Goal: Obtain resource: Download file/media

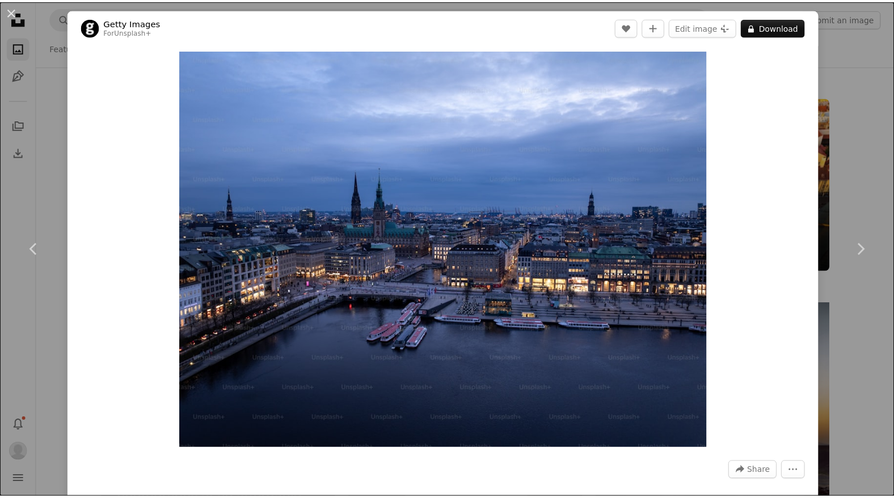
scroll to position [964, 0]
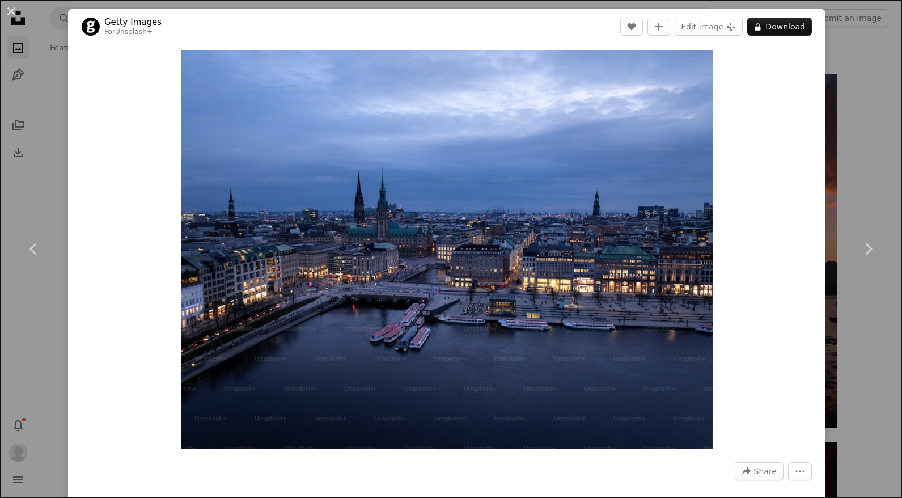
click at [871, 91] on div "An X shape Chevron left Chevron right Getty Images For Unsplash+ A heart A plus…" at bounding box center [451, 249] width 902 height 498
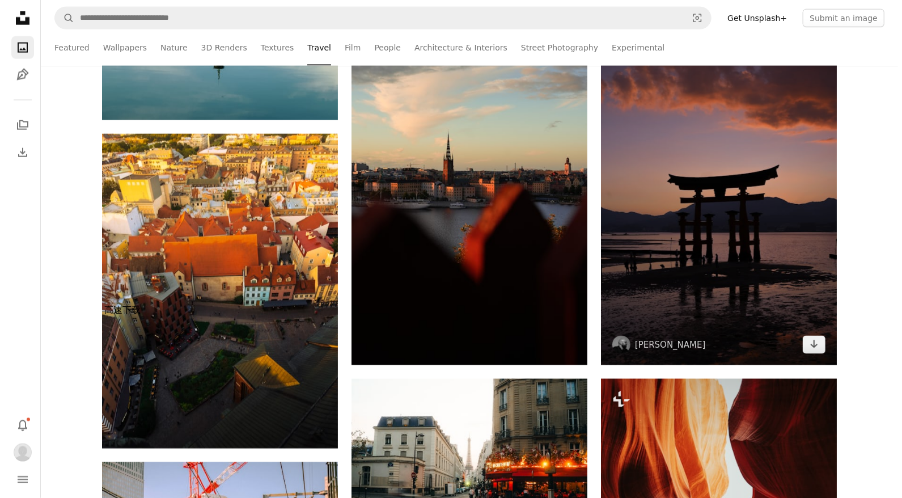
scroll to position [1021, 0]
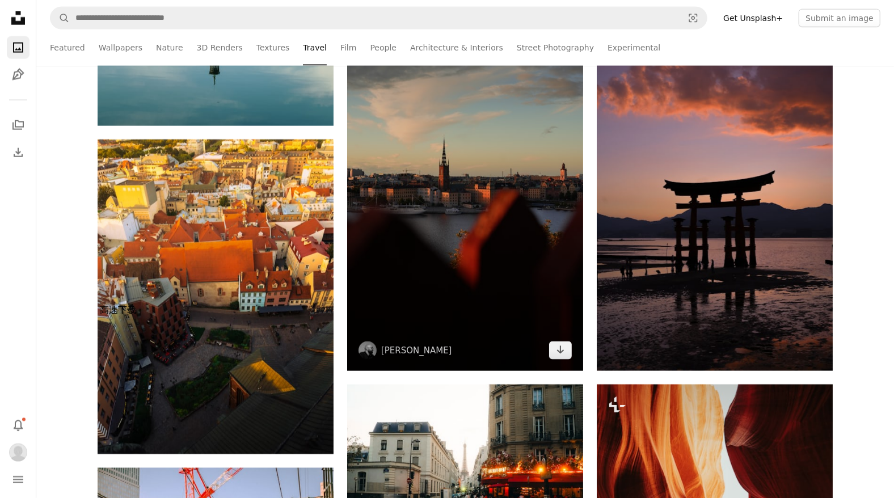
click at [479, 157] on img at bounding box center [465, 194] width 236 height 354
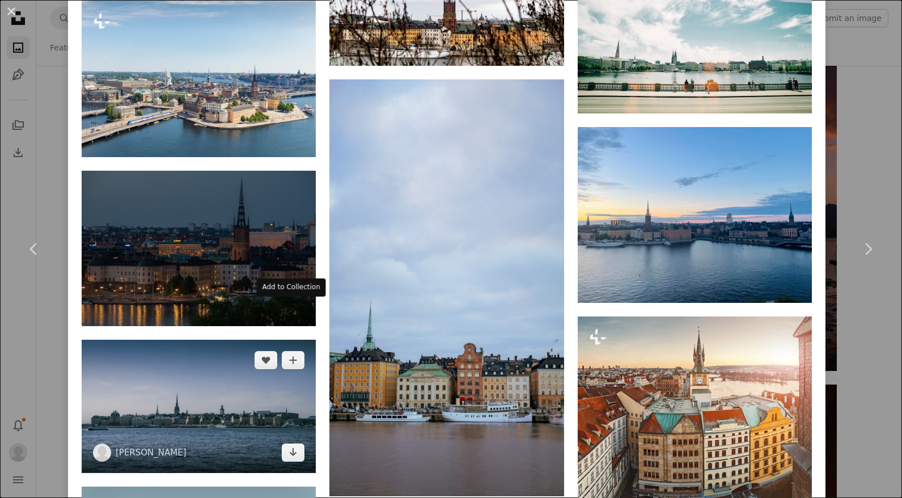
scroll to position [2778, 0]
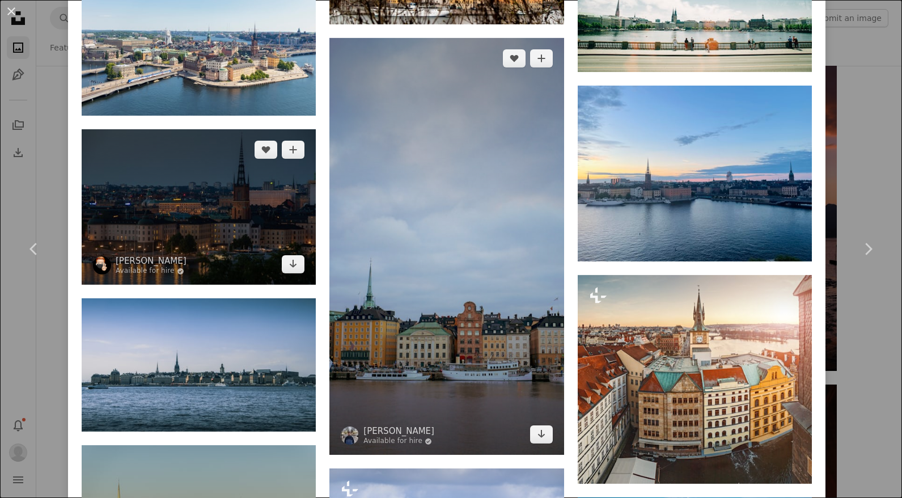
drag, startPoint x: 187, startPoint y: 219, endPoint x: 524, endPoint y: 197, distance: 338.2
click at [187, 219] on img at bounding box center [199, 206] width 234 height 155
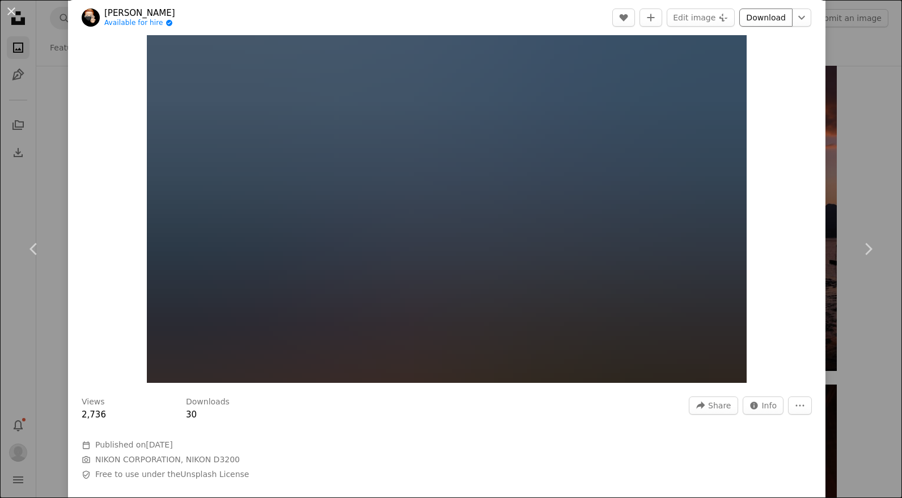
scroll to position [57, 0]
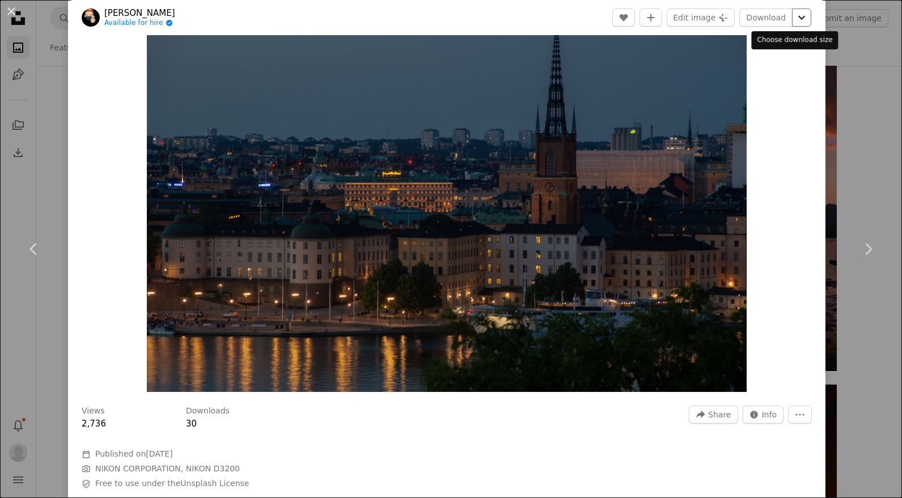
click at [793, 18] on icon "Chevron down" at bounding box center [802, 18] width 18 height 14
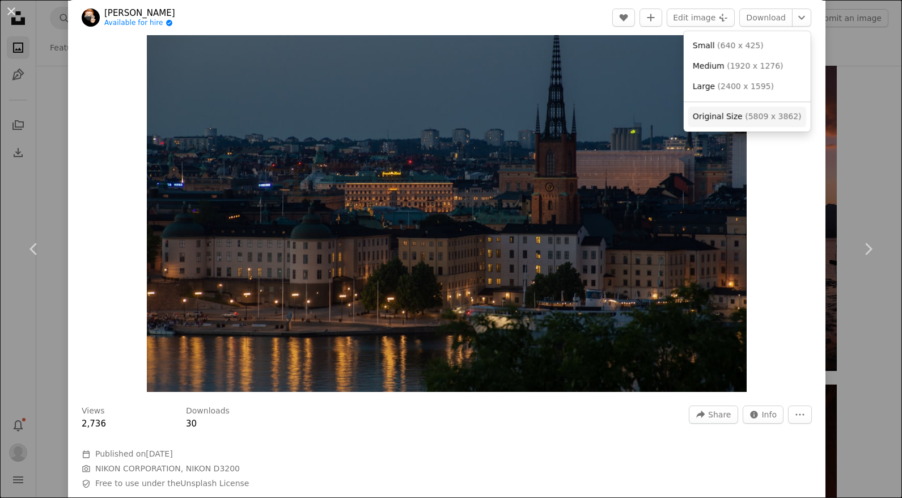
click at [749, 109] on link "Original Size ( 5809 x 3862 )" at bounding box center [748, 117] width 118 height 20
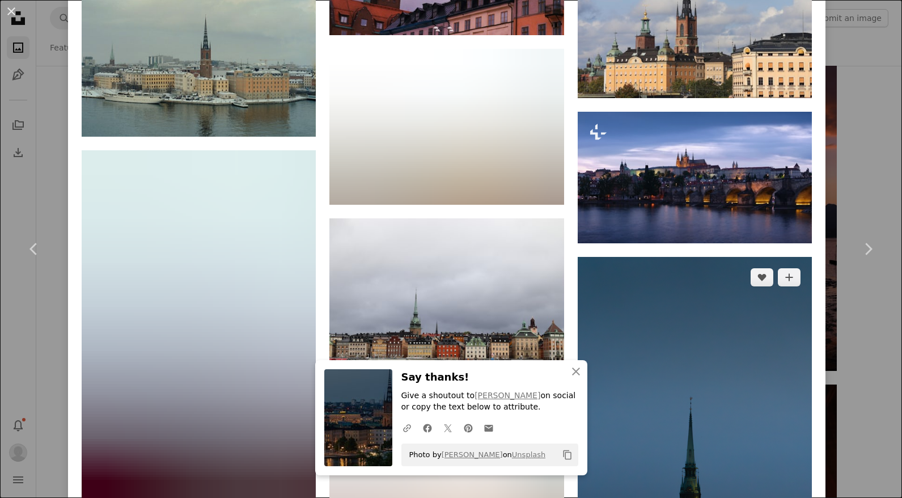
scroll to position [4472, 0]
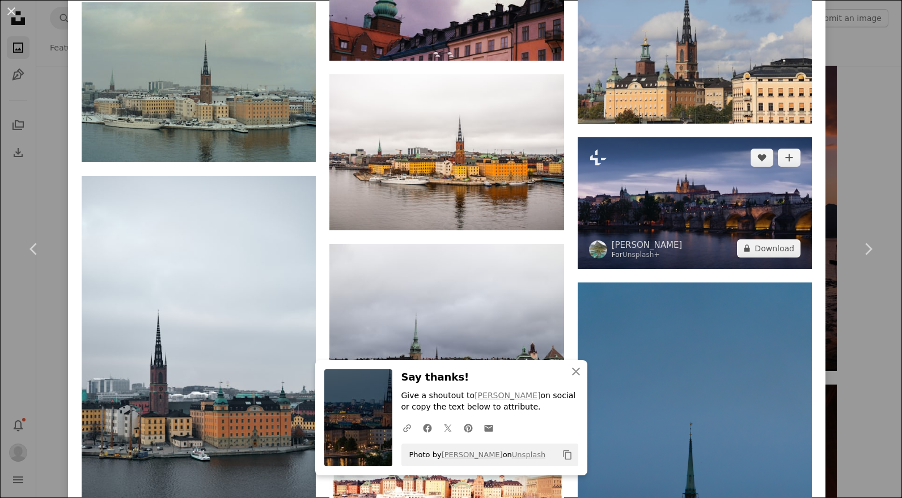
click at [711, 158] on img at bounding box center [695, 203] width 234 height 132
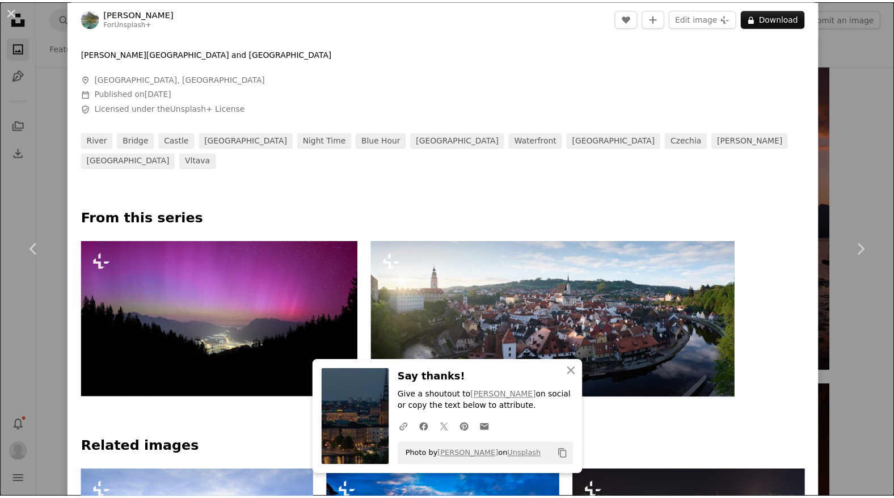
scroll to position [454, 0]
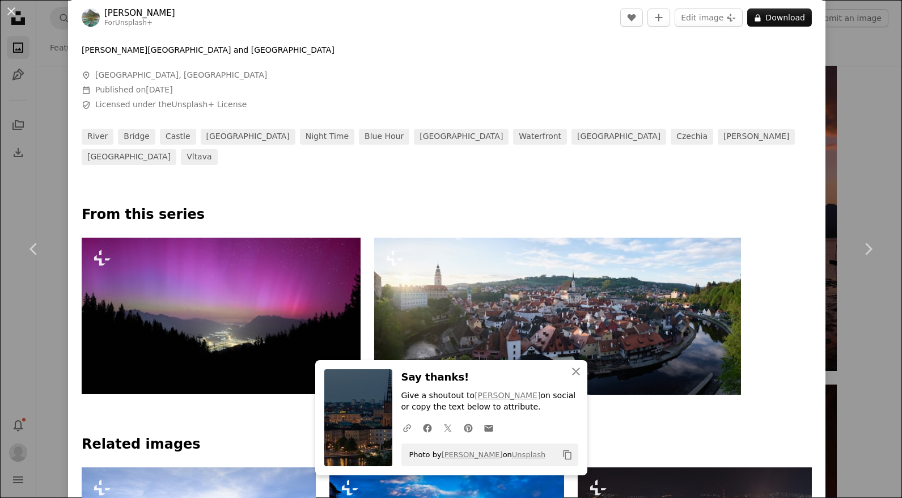
click at [859, 65] on div "An X shape Chevron left Chevron right [PERSON_NAME] For Unsplash+ A heart A plu…" at bounding box center [451, 249] width 902 height 498
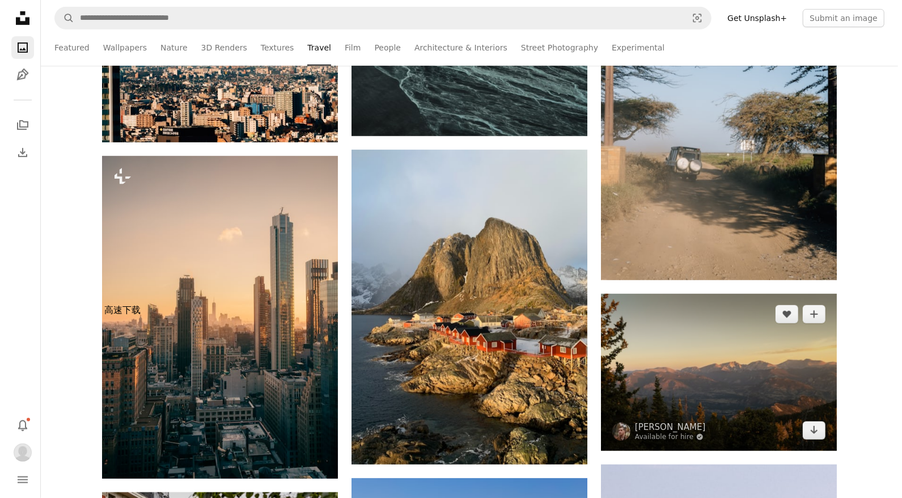
scroll to position [3346, 0]
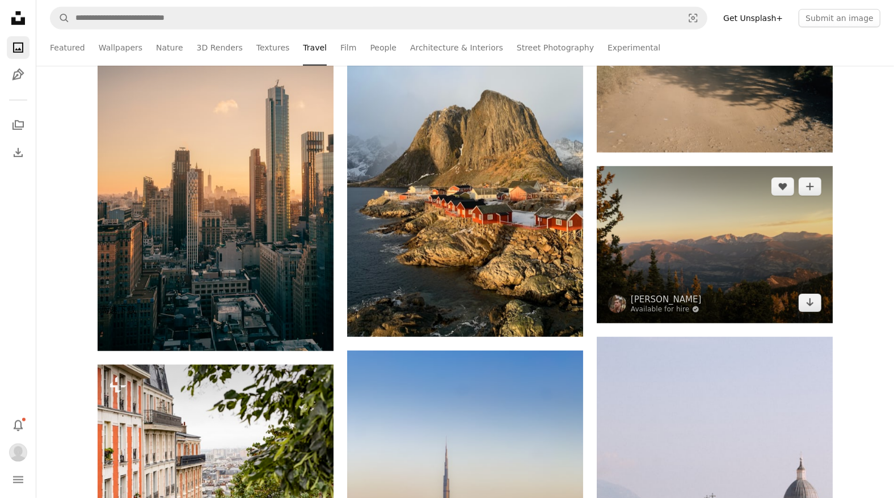
click at [729, 259] on img at bounding box center [715, 244] width 236 height 157
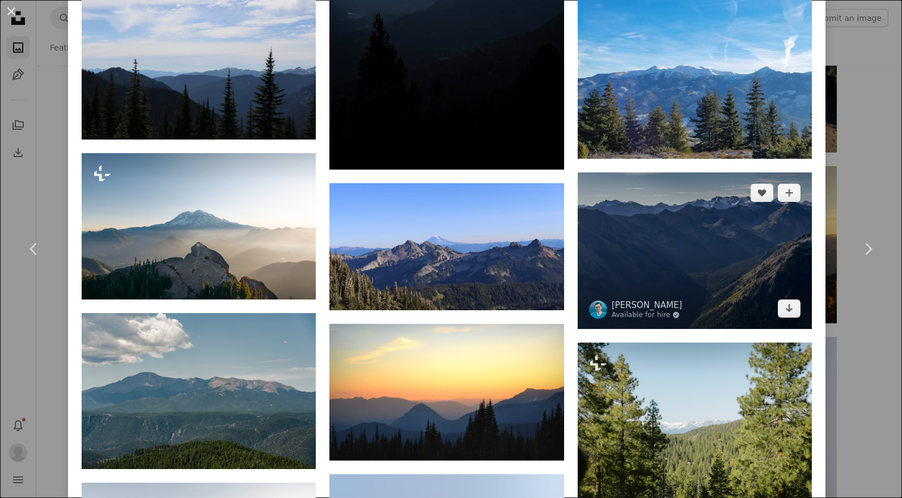
scroll to position [4703, 0]
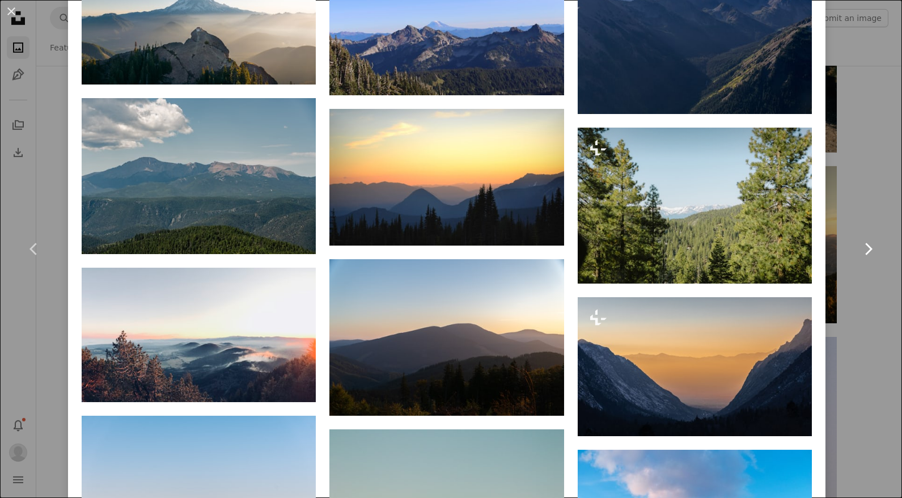
click at [869, 198] on link "Chevron right" at bounding box center [868, 249] width 68 height 109
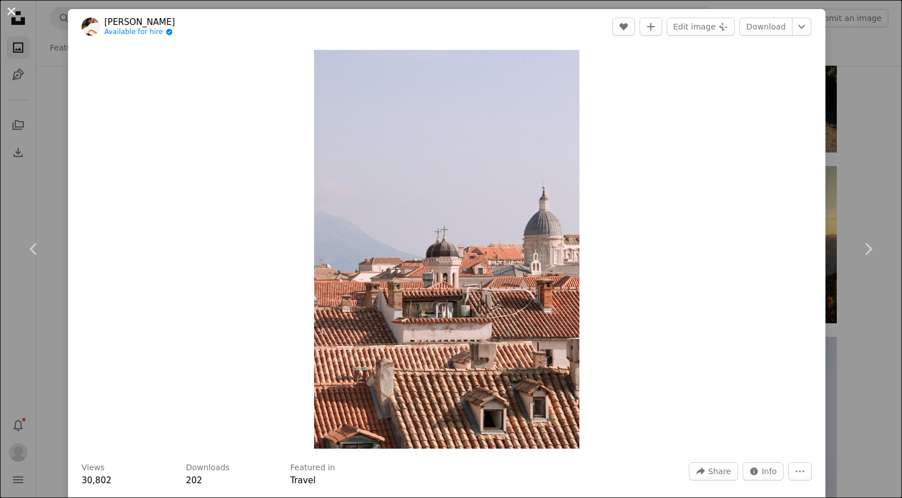
click at [12, 15] on button "An X shape" at bounding box center [12, 12] width 14 height 14
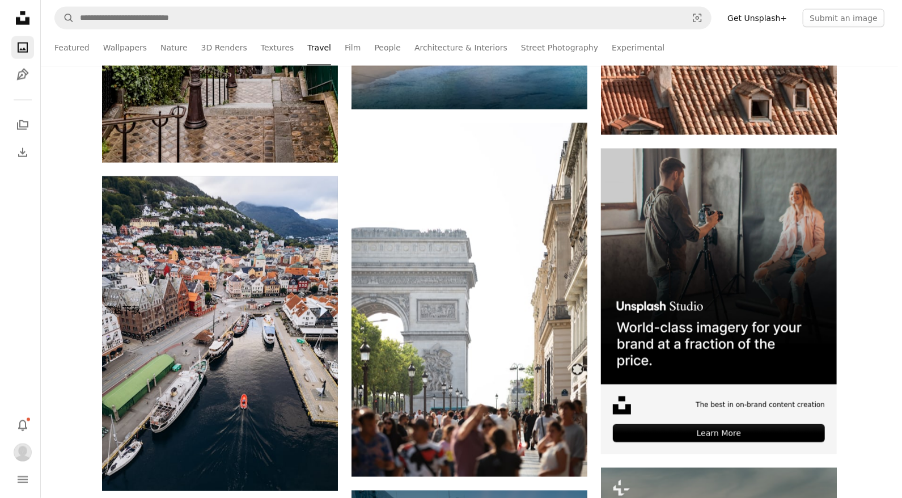
scroll to position [3970, 0]
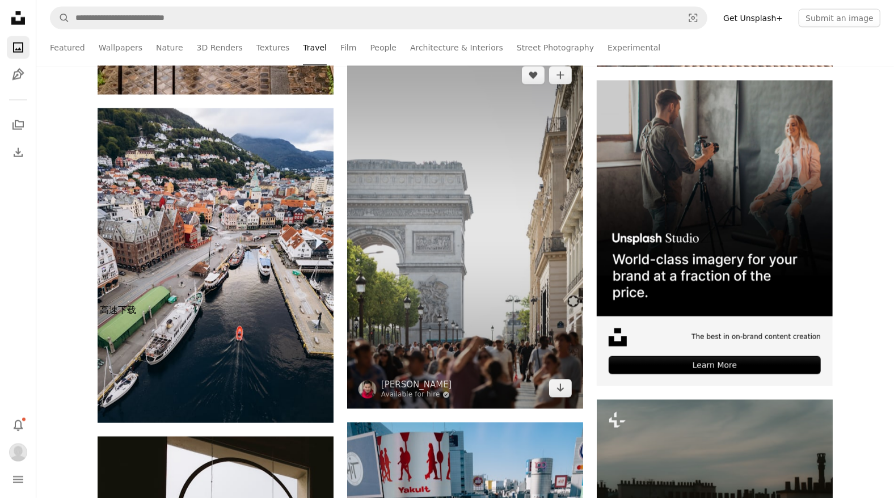
click at [444, 302] on img at bounding box center [465, 232] width 236 height 354
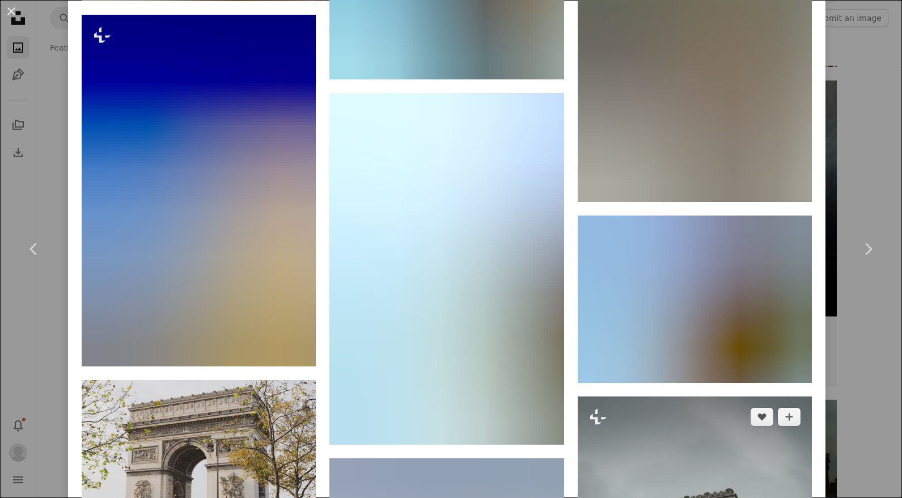
scroll to position [2375, 0]
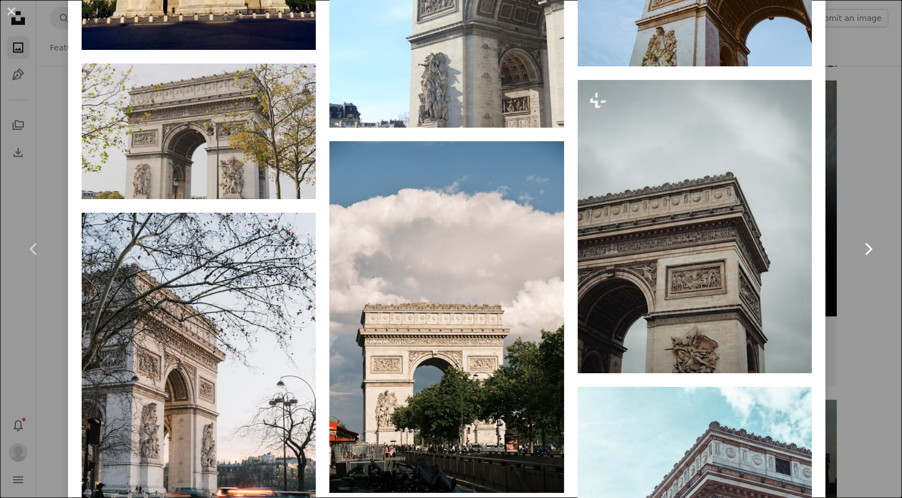
click at [880, 200] on link "Chevron right" at bounding box center [868, 249] width 68 height 109
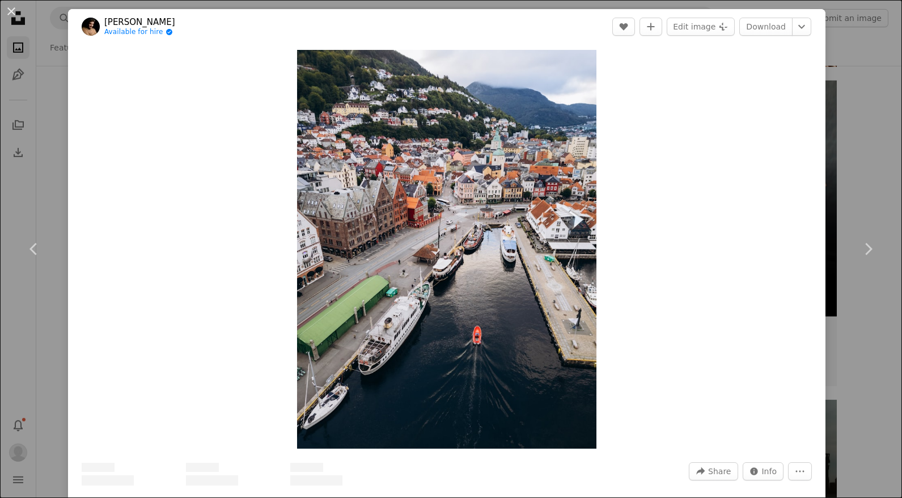
click at [851, 27] on div "An X shape Chevron left Chevron right [PERSON_NAME] Available for hire A checkm…" at bounding box center [451, 249] width 902 height 498
